Goal: Complete application form

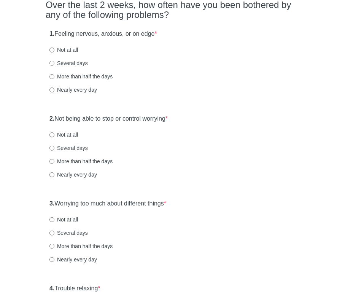
scroll to position [76, 0]
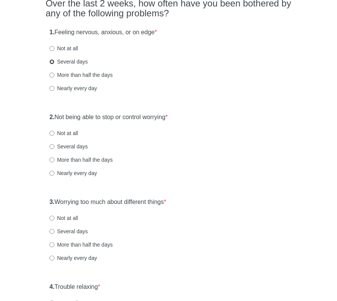
click at [52, 62] on input "Several days" at bounding box center [52, 61] width 5 height 5
radio input "true"
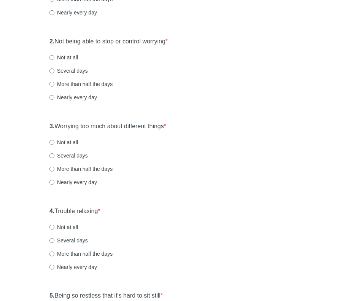
scroll to position [152, 0]
click at [51, 70] on input "Several days" at bounding box center [52, 70] width 5 height 5
radio input "true"
click at [53, 157] on input "Several days" at bounding box center [52, 155] width 5 height 5
radio input "true"
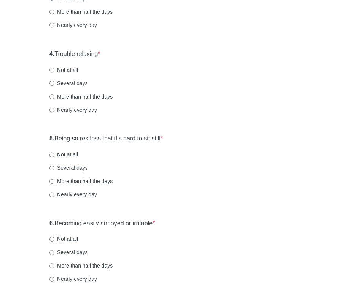
scroll to position [305, 0]
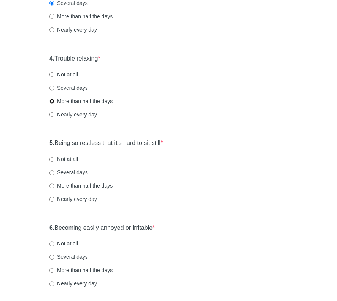
click at [52, 99] on input "More than half the days" at bounding box center [52, 101] width 5 height 5
radio input "true"
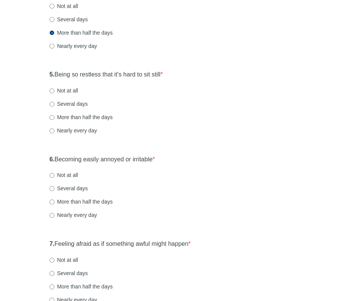
scroll to position [419, 0]
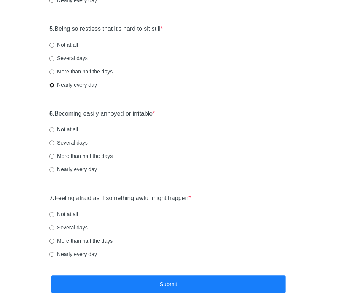
click at [51, 85] on input "Nearly every day" at bounding box center [52, 85] width 5 height 5
radio input "true"
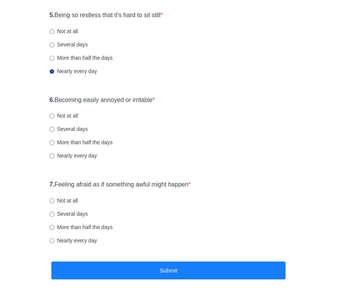
scroll to position [457, 0]
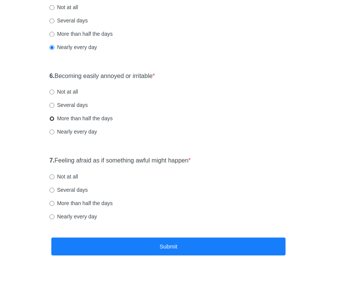
click at [53, 118] on input "More than half the days" at bounding box center [52, 118] width 5 height 5
radio input "true"
click at [52, 103] on input "Several days" at bounding box center [52, 105] width 5 height 5
radio input "true"
click at [53, 120] on input "More than half the days" at bounding box center [52, 118] width 5 height 5
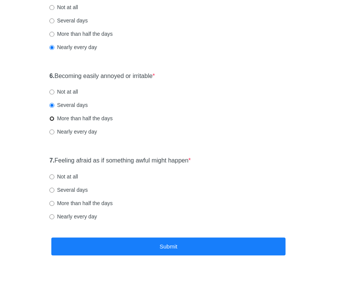
radio input "true"
click at [50, 190] on input "Several days" at bounding box center [52, 190] width 5 height 5
radio input "true"
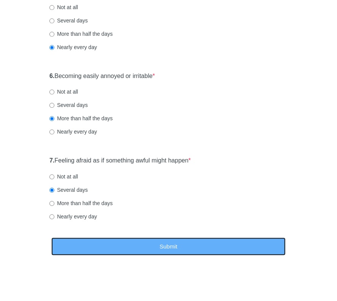
click at [174, 254] on button "Submit" at bounding box center [168, 247] width 235 height 18
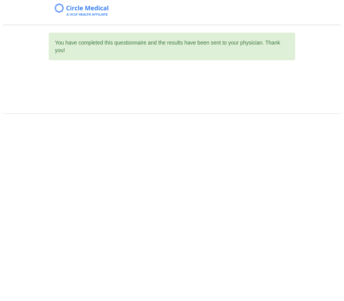
scroll to position [0, 0]
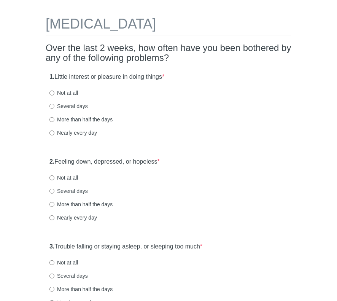
scroll to position [76, 0]
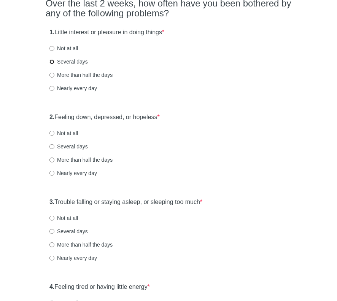
click at [52, 62] on input "Several days" at bounding box center [52, 61] width 5 height 5
radio input "true"
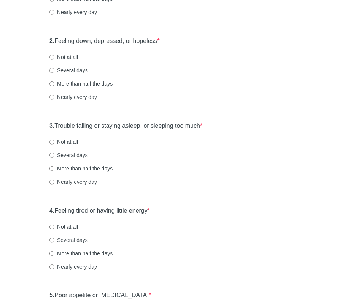
scroll to position [190, 0]
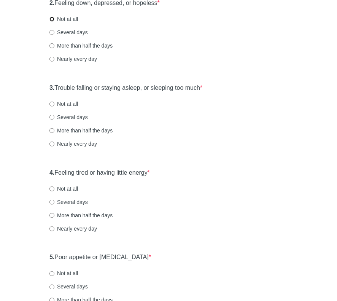
click at [51, 19] on input "Not at all" at bounding box center [52, 19] width 5 height 5
radio input "true"
click at [53, 129] on input "More than half the days" at bounding box center [52, 130] width 5 height 5
radio input "true"
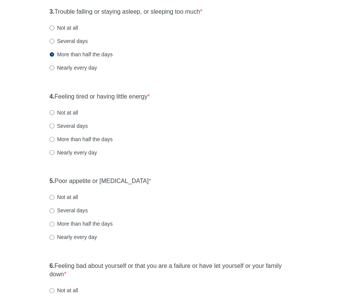
scroll to position [305, 0]
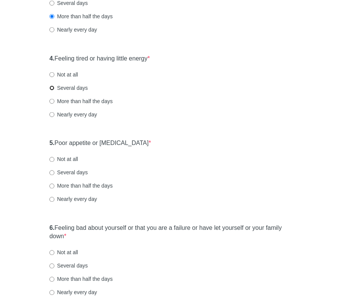
click at [52, 86] on input "Several days" at bounding box center [52, 88] width 5 height 5
radio input "true"
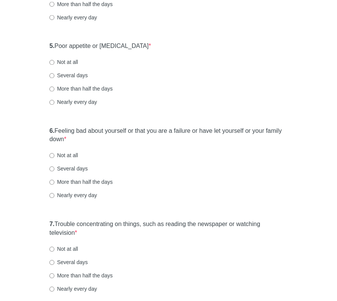
scroll to position [419, 0]
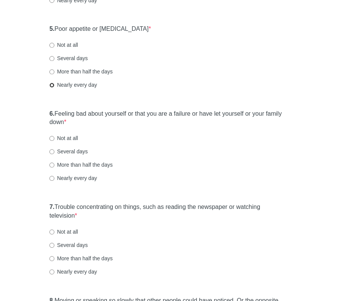
click at [53, 86] on input "Nearly every day" at bounding box center [52, 85] width 5 height 5
radio input "true"
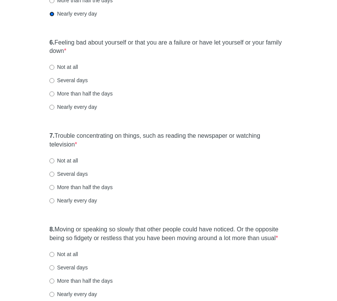
scroll to position [495, 0]
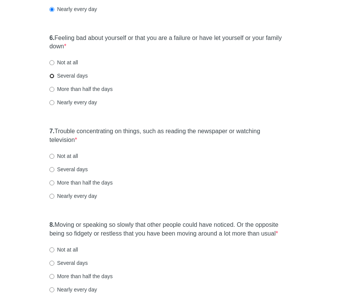
click at [52, 77] on input "Several days" at bounding box center [52, 76] width 5 height 5
radio input "true"
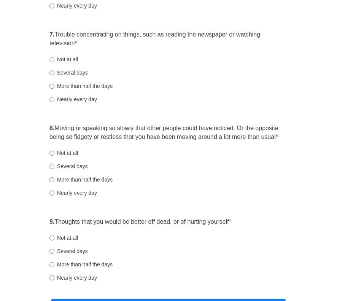
scroll to position [609, 0]
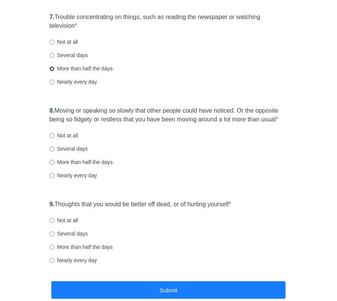
click at [53, 69] on input "More than half the days" at bounding box center [52, 68] width 5 height 5
radio input "true"
click at [51, 136] on input "Not at all" at bounding box center [52, 135] width 5 height 5
radio input "true"
click at [52, 218] on input "Not at all" at bounding box center [52, 220] width 5 height 5
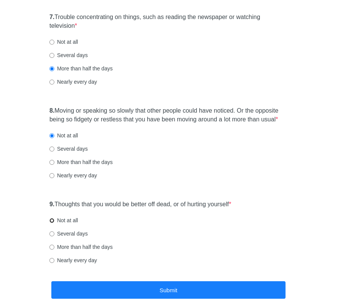
radio input "true"
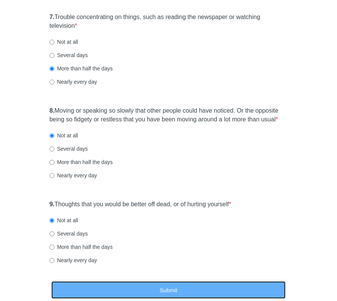
click at [174, 288] on button "Submit" at bounding box center [168, 290] width 235 height 18
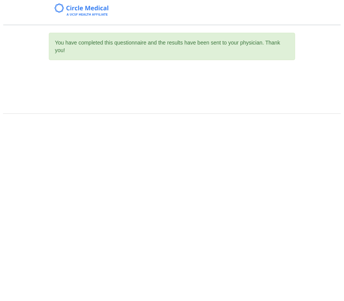
scroll to position [0, 0]
